Goal: Navigation & Orientation: Go to known website

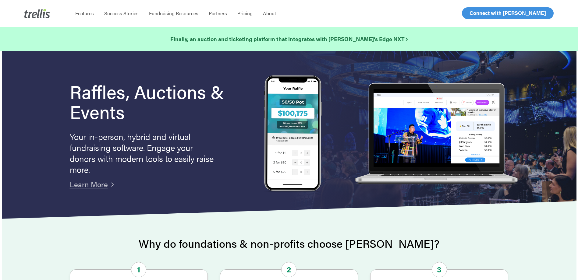
click at [473, 19] on link "Log In" at bounding box center [477, 13] width 24 height 11
